Goal: Task Accomplishment & Management: Use online tool/utility

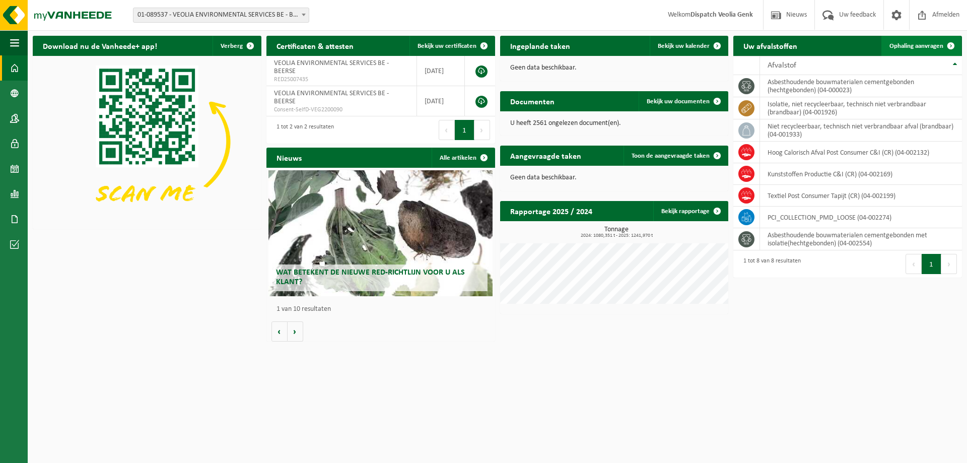
click at [924, 44] on span "Ophaling aanvragen" at bounding box center [917, 46] width 54 height 7
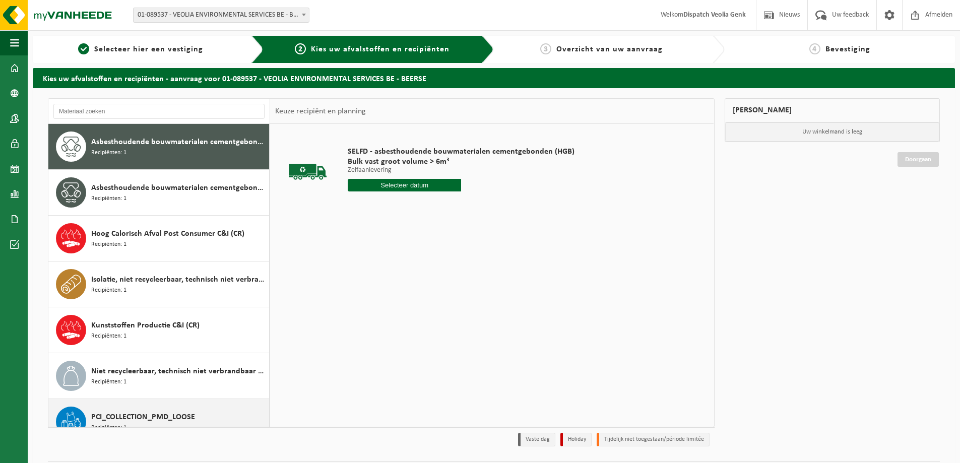
click at [103, 420] on span "PCI_COLLECTION_PMD_LOOSE" at bounding box center [143, 417] width 104 height 12
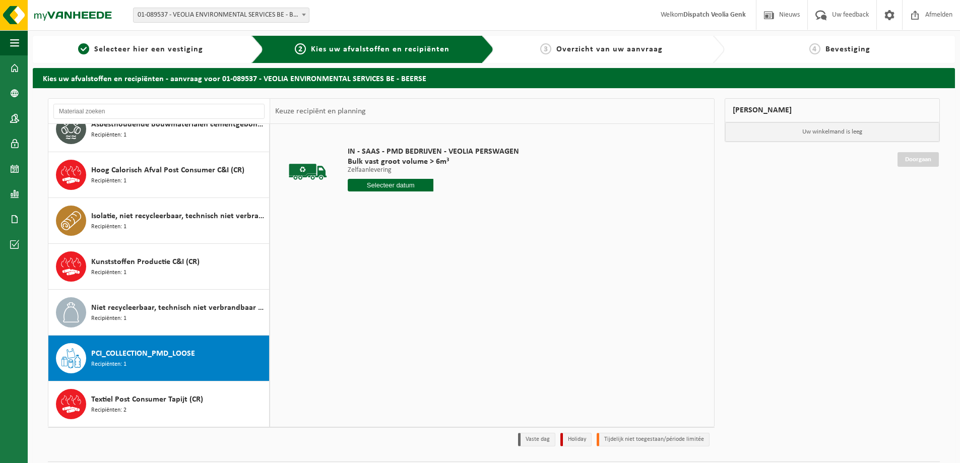
click at [394, 187] on input "text" at bounding box center [391, 185] width 86 height 13
click at [375, 294] on div "23" at bounding box center [375, 291] width 18 height 16
type input "Van 2025-09-23"
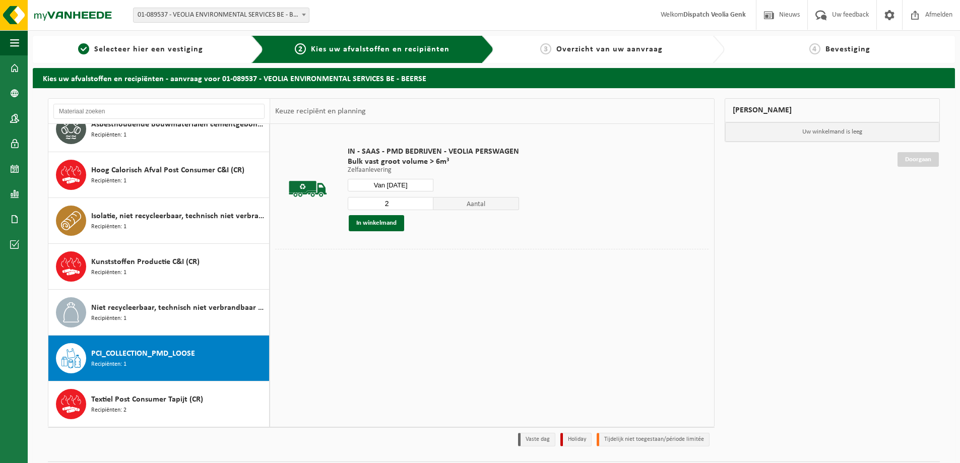
type input "2"
click at [425, 203] on input "2" at bounding box center [391, 203] width 86 height 13
click at [375, 223] on button "In winkelmand" at bounding box center [376, 223] width 55 height 16
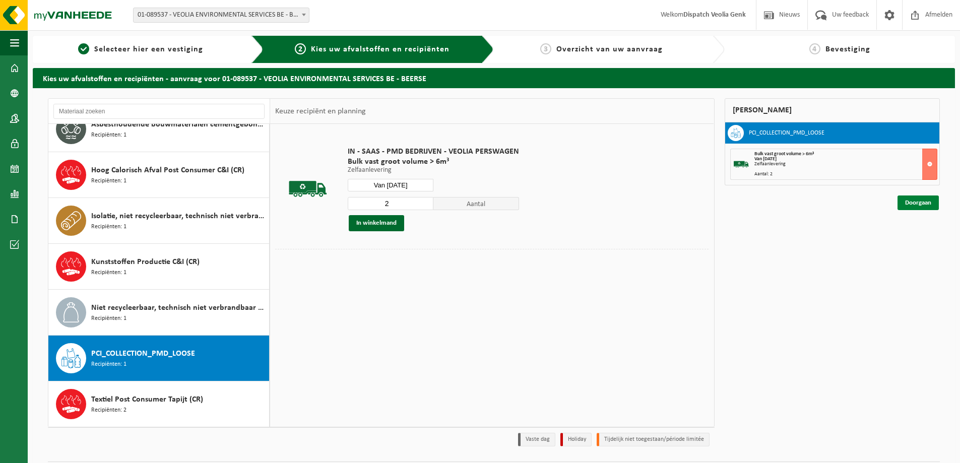
click at [919, 203] on link "Doorgaan" at bounding box center [917, 202] width 41 height 15
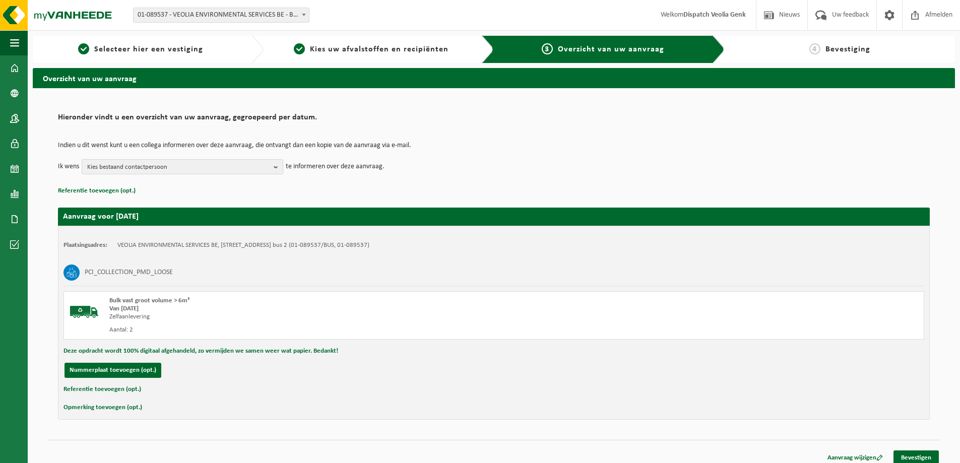
click at [279, 166] on b "button" at bounding box center [278, 167] width 9 height 14
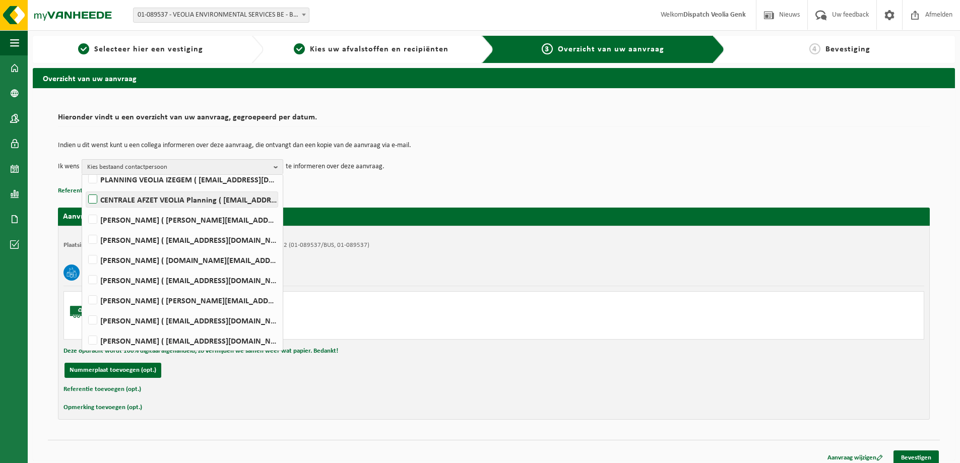
scroll to position [239, 0]
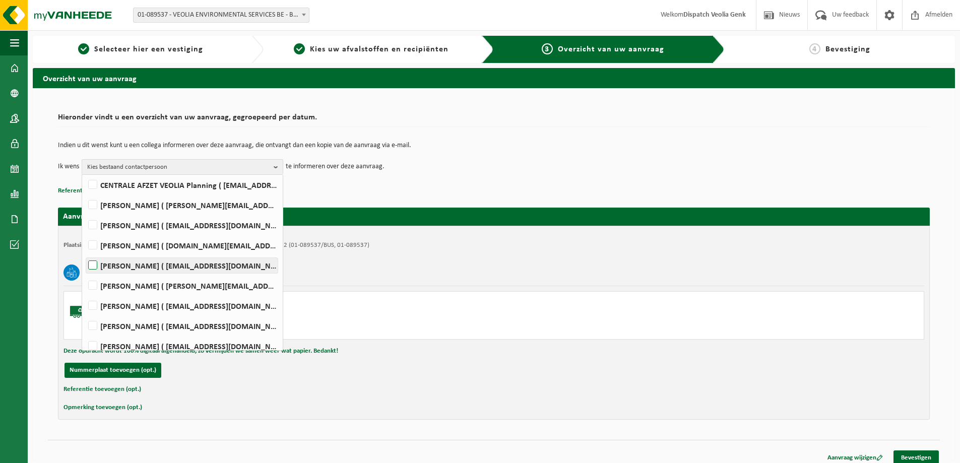
click at [92, 266] on label "Ilse Tielen ( be.ves.uc.belgium.all@veolia.com )" at bounding box center [181, 265] width 191 height 15
click at [85, 253] on input "Ilse Tielen ( be.ves.uc.belgium.all@veolia.com )" at bounding box center [84, 252] width 1 height 1
checkbox input "true"
click at [586, 277] on div "PCI_COLLECTION_PMD_LOOSE" at bounding box center [493, 272] width 861 height 26
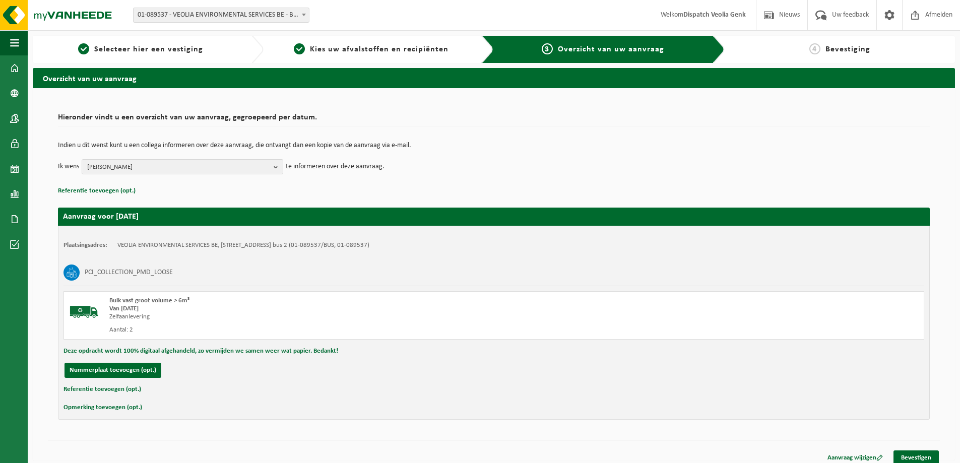
scroll to position [8, 0]
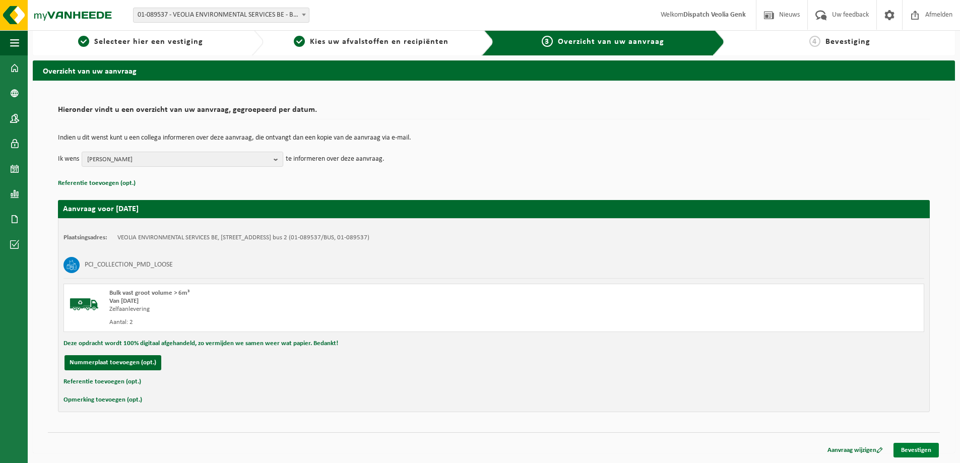
click at [918, 451] on link "Bevestigen" at bounding box center [915, 450] width 45 height 15
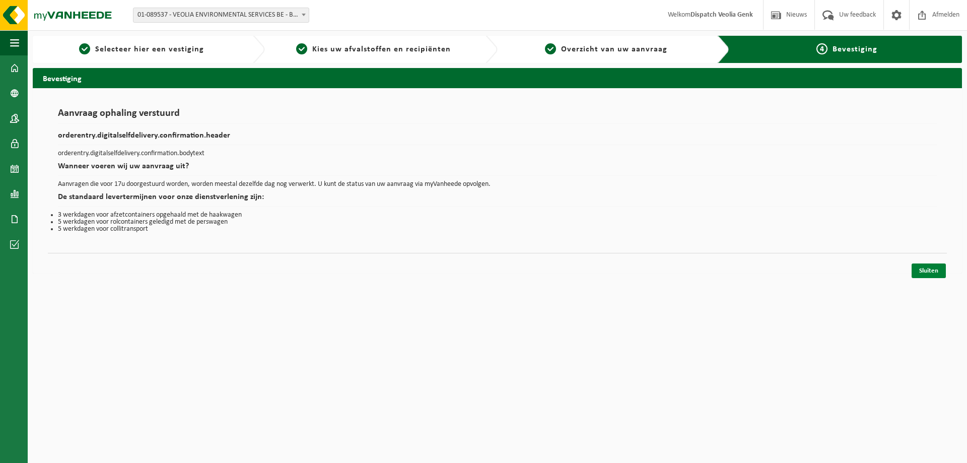
drag, startPoint x: 920, startPoint y: 272, endPoint x: 923, endPoint y: 276, distance: 5.4
click at [921, 272] on link "Sluiten" at bounding box center [929, 271] width 34 height 15
